Goal: Transaction & Acquisition: Book appointment/travel/reservation

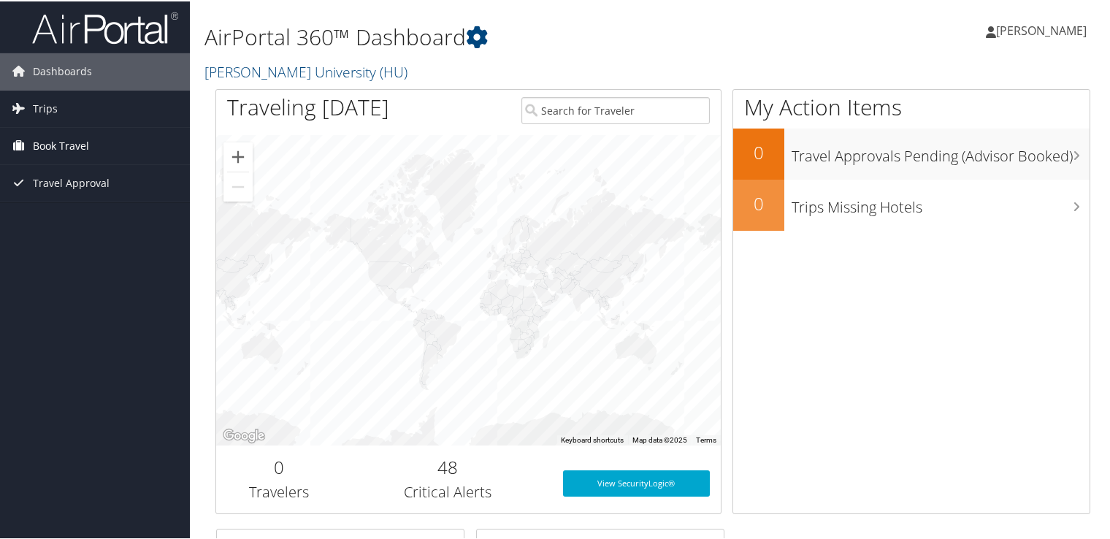
click at [145, 151] on link "Book Travel" at bounding box center [95, 144] width 190 height 37
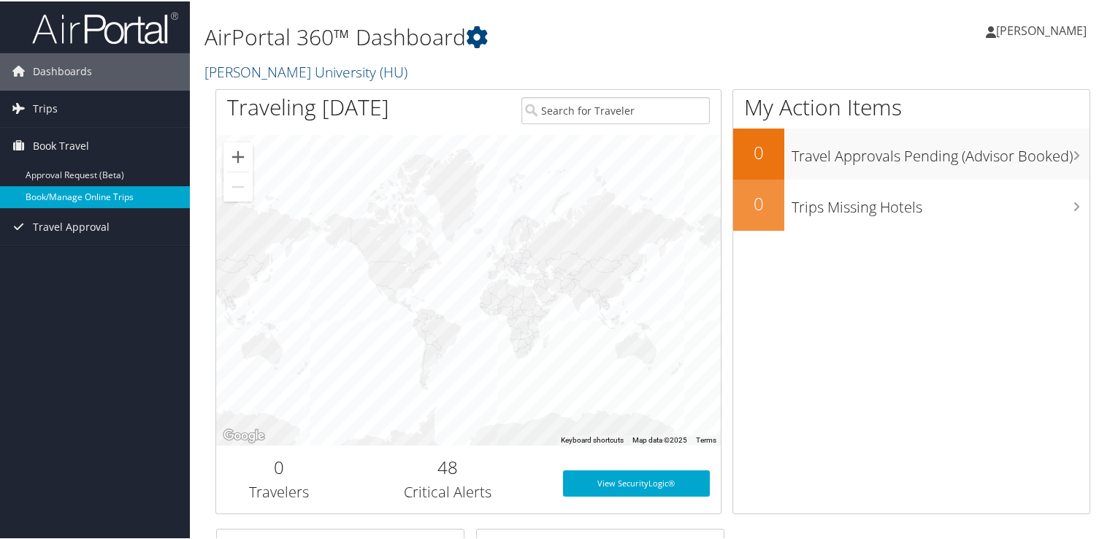
click at [134, 195] on link "Book/Manage Online Trips" at bounding box center [95, 196] width 190 height 22
